Goal: Task Accomplishment & Management: Manage account settings

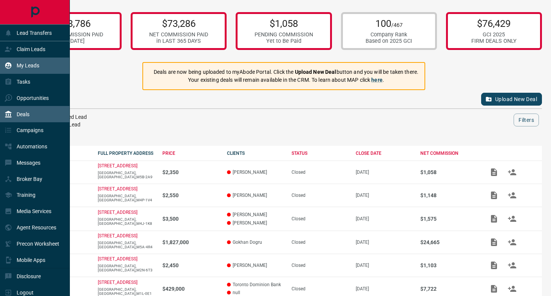
click at [28, 66] on p "My Leads" at bounding box center [28, 65] width 23 height 6
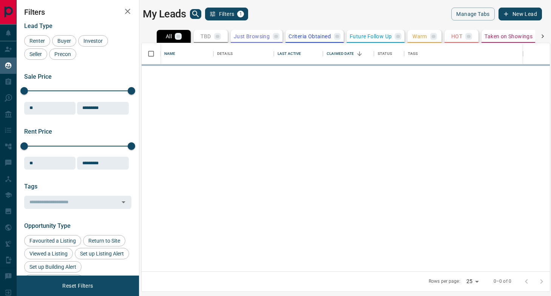
scroll to position [228, 408]
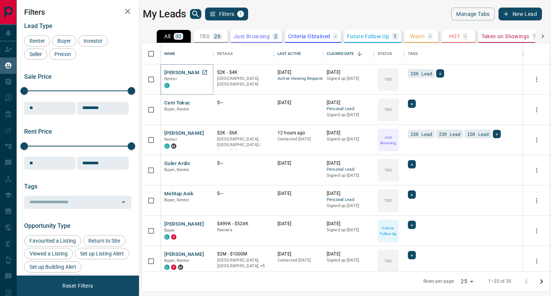
click at [176, 75] on button "[PERSON_NAME]" at bounding box center [184, 72] width 40 height 7
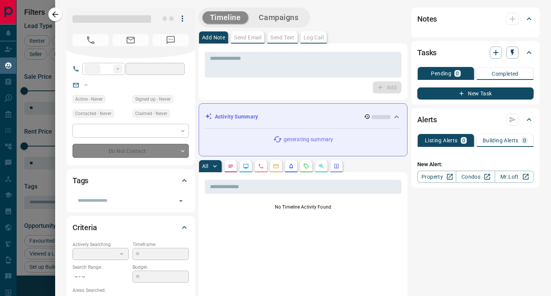
type input "****"
type input "**********"
type input "**"
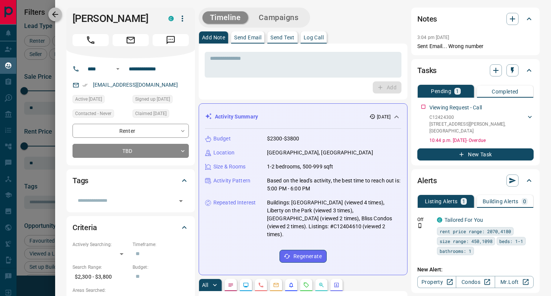
click at [58, 17] on icon "button" at bounding box center [55, 14] width 9 height 9
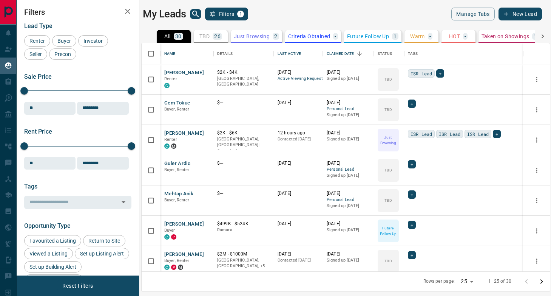
scroll to position [0, 0]
click at [68, 36] on div "Buyer" at bounding box center [64, 40] width 24 height 11
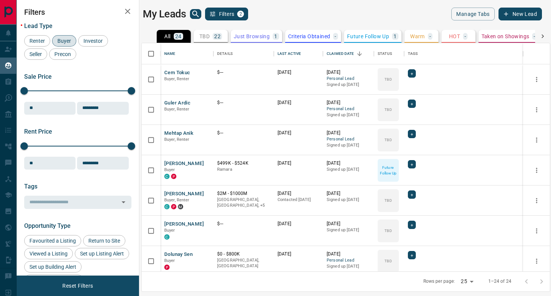
click at [68, 42] on span "Buyer" at bounding box center [64, 41] width 19 height 6
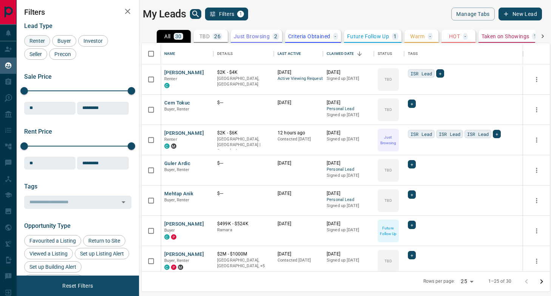
click at [42, 41] on span "Renter" at bounding box center [37, 41] width 21 height 6
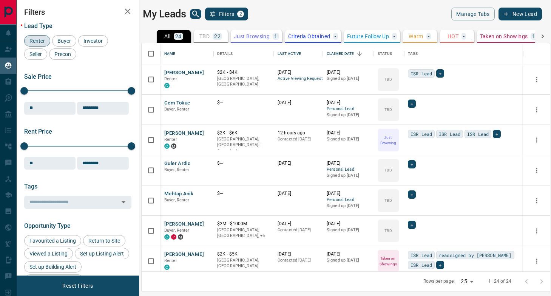
click at [205, 40] on button "TBD 22" at bounding box center [211, 36] width 34 height 13
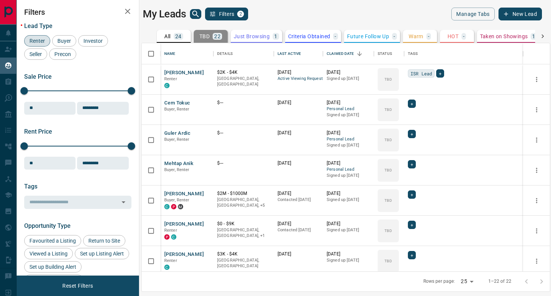
click at [178, 39] on div "24" at bounding box center [178, 36] width 9 height 7
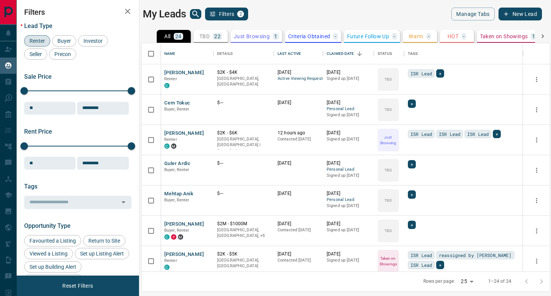
click at [486, 37] on p "Taken on Showings" at bounding box center [504, 36] width 48 height 5
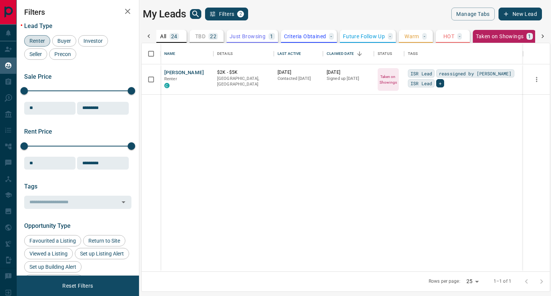
scroll to position [0, 5]
click at [170, 39] on p "24" at bounding box center [173, 36] width 6 height 5
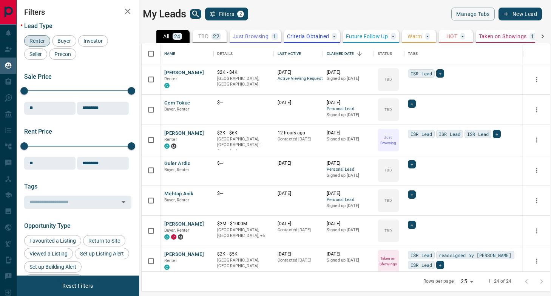
scroll to position [0, 0]
click at [476, 17] on button "Manage Tabs" at bounding box center [473, 14] width 43 height 13
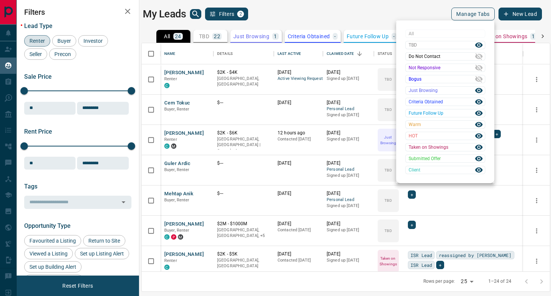
click at [476, 17] on div at bounding box center [275, 148] width 551 height 296
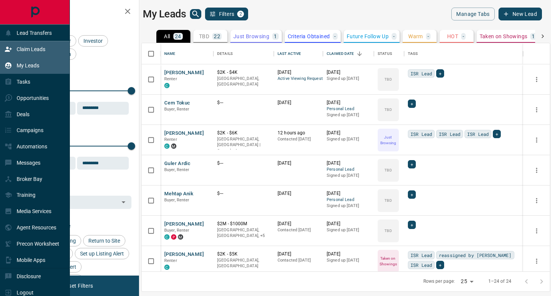
click at [50, 46] on div "Claim Leads" at bounding box center [35, 49] width 70 height 16
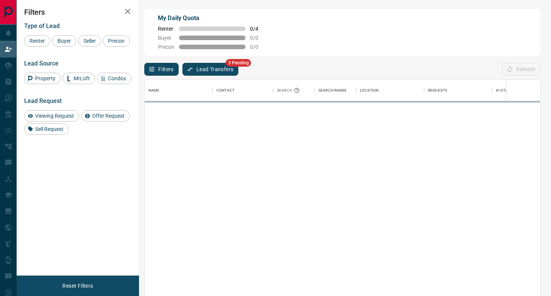
scroll to position [224, 396]
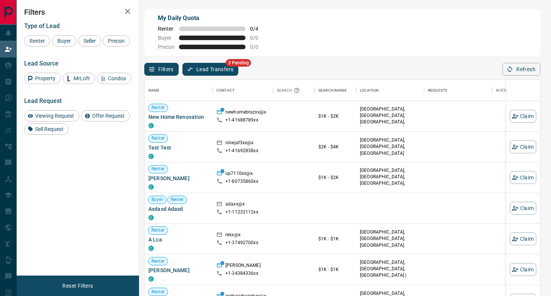
click at [213, 71] on button "Lead Transfers" at bounding box center [211, 69] width 56 height 13
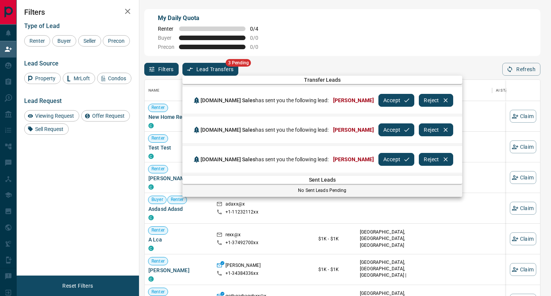
click at [404, 99] on icon "button" at bounding box center [407, 100] width 7 height 7
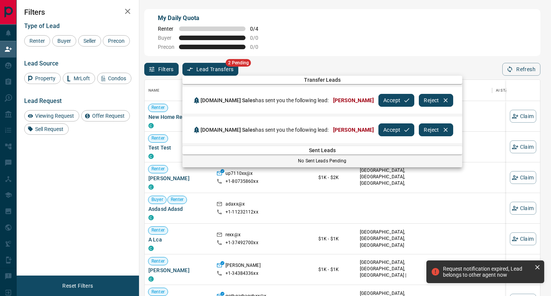
click at [419, 99] on button "Reject" at bounding box center [436, 100] width 34 height 13
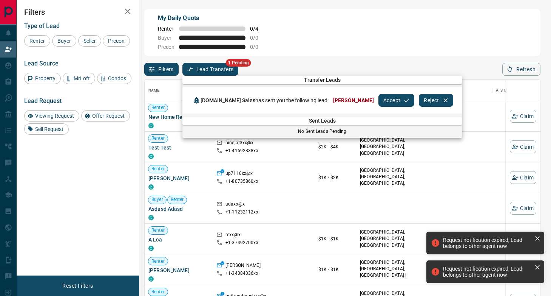
click at [405, 101] on icon "button" at bounding box center [407, 100] width 5 height 4
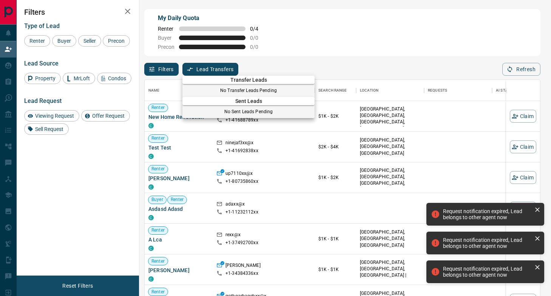
click at [323, 48] on div at bounding box center [275, 148] width 551 height 296
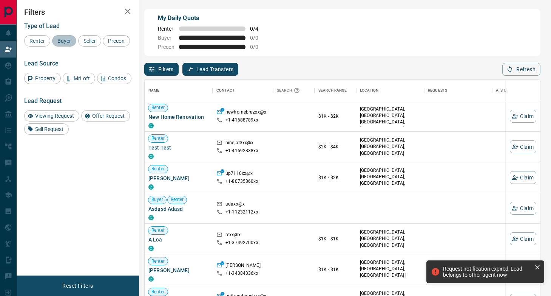
click at [65, 45] on div "Buyer" at bounding box center [64, 40] width 24 height 11
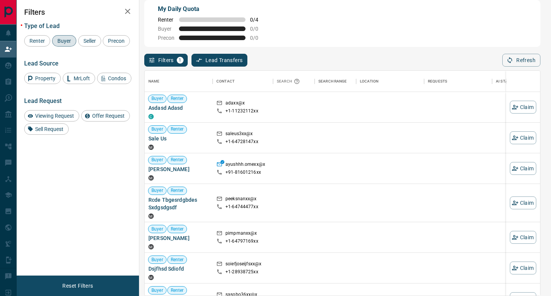
scroll to position [0, 0]
click at [65, 43] on span "Buyer" at bounding box center [64, 41] width 19 height 6
click at [42, 42] on span "Renter" at bounding box center [37, 41] width 21 height 6
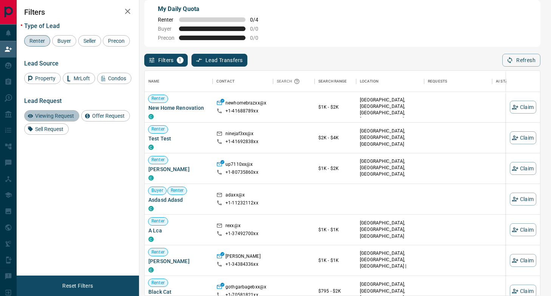
click at [59, 119] on span "Viewing Request" at bounding box center [54, 116] width 44 height 6
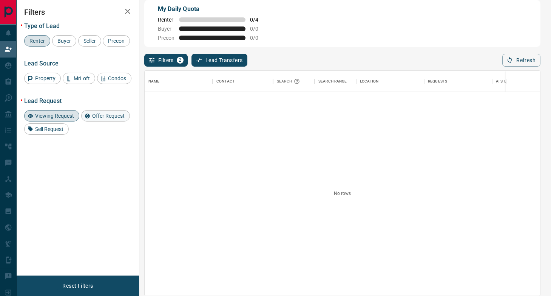
click at [114, 119] on span "Offer Request" at bounding box center [109, 116] width 38 height 6
click at [101, 119] on span "Offer Request" at bounding box center [109, 116] width 38 height 6
click at [69, 119] on span "Viewing Request" at bounding box center [54, 116] width 44 height 6
click at [129, 14] on icon "button" at bounding box center [127, 11] width 9 height 9
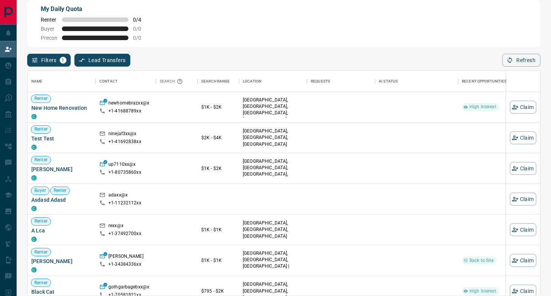
scroll to position [0, 0]
